Goal: Information Seeking & Learning: Learn about a topic

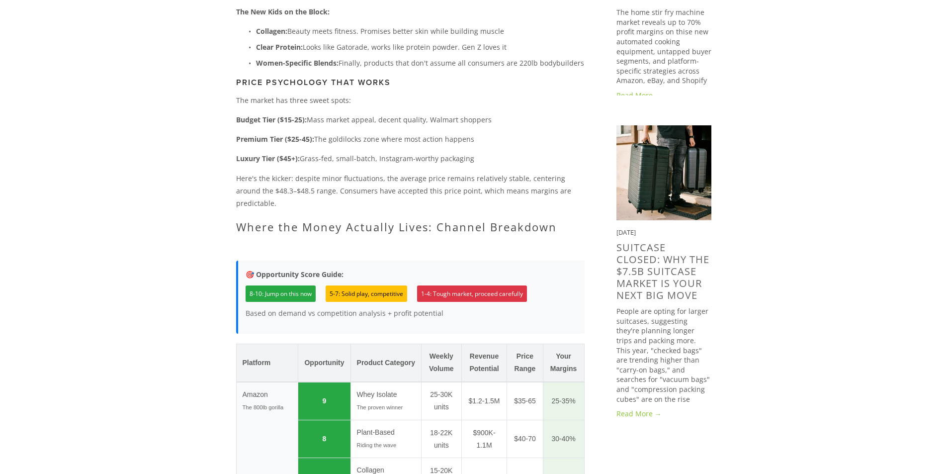
scroll to position [811, 0]
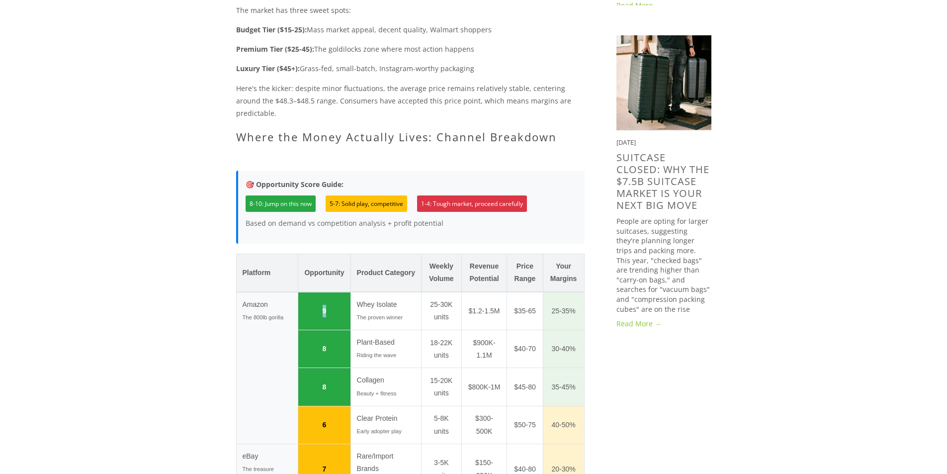
drag, startPoint x: 309, startPoint y: 242, endPoint x: 320, endPoint y: 241, distance: 11.0
click at [320, 292] on td "9" at bounding box center [324, 311] width 52 height 38
click at [329, 330] on td "8" at bounding box center [324, 349] width 52 height 38
drag, startPoint x: 322, startPoint y: 318, endPoint x: 330, endPoint y: 323, distance: 9.1
click at [330, 368] on td "8" at bounding box center [324, 387] width 52 height 38
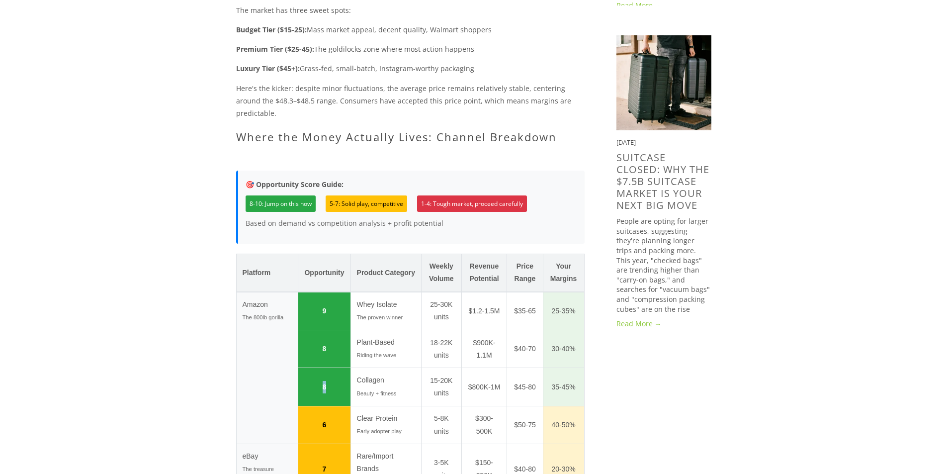
click at [317, 368] on td "8" at bounding box center [324, 387] width 52 height 38
drag, startPoint x: 317, startPoint y: 277, endPoint x: 332, endPoint y: 275, distance: 16.1
click at [331, 330] on td "8" at bounding box center [324, 349] width 52 height 38
drag, startPoint x: 314, startPoint y: 240, endPoint x: 368, endPoint y: 245, distance: 54.0
click at [356, 292] on tr "Amazon The 800lb gorilla 9 Whey Isolate The proven winner 25-30K units $1.2-1.5…" at bounding box center [410, 311] width 348 height 38
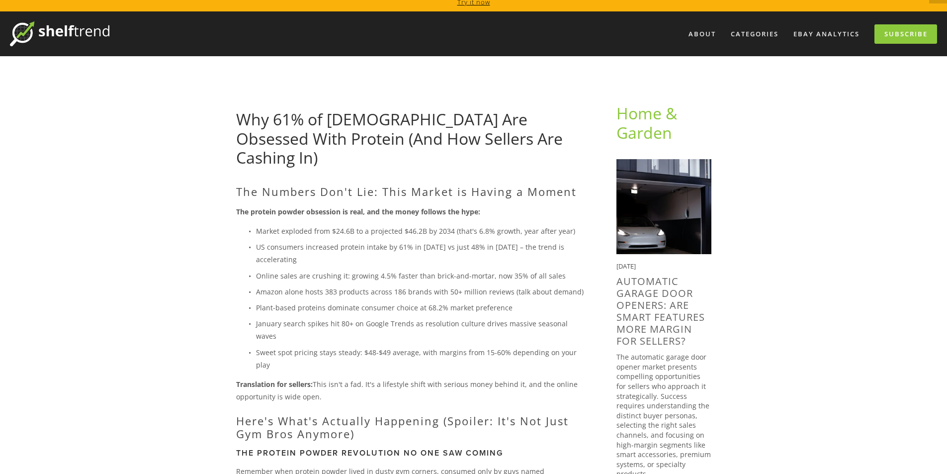
scroll to position [0, 0]
